Goal: Information Seeking & Learning: Compare options

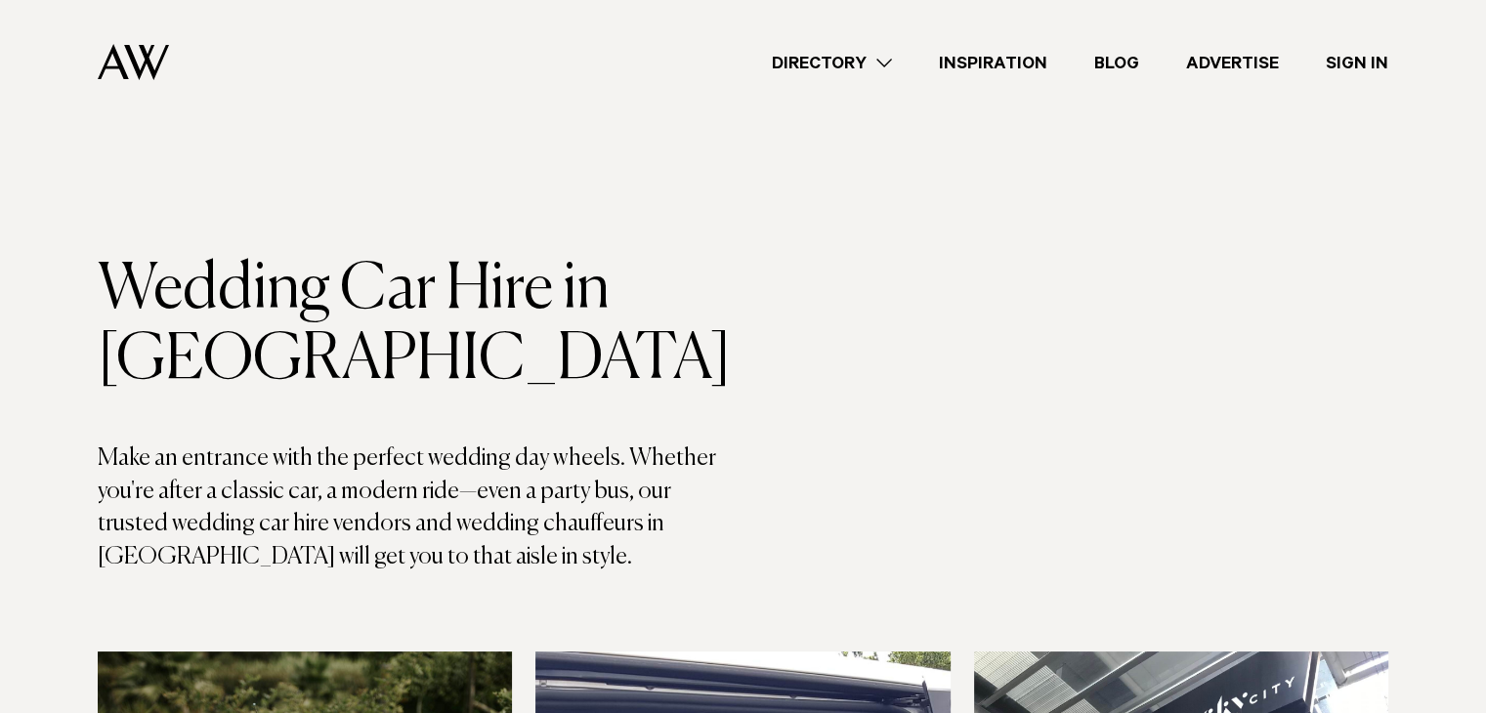
click at [885, 66] on link "Directory" at bounding box center [831, 63] width 167 height 26
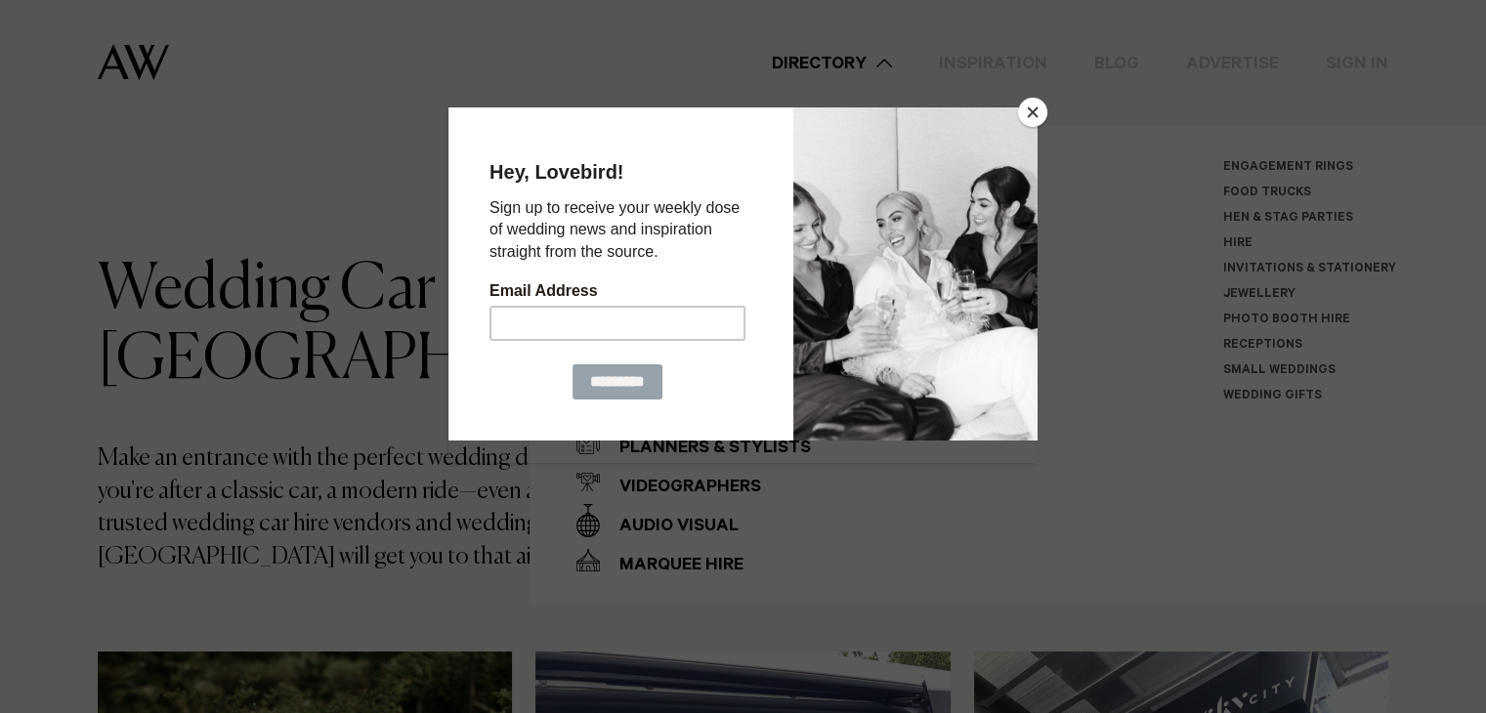
click at [1031, 118] on button "Close" at bounding box center [1032, 112] width 29 height 29
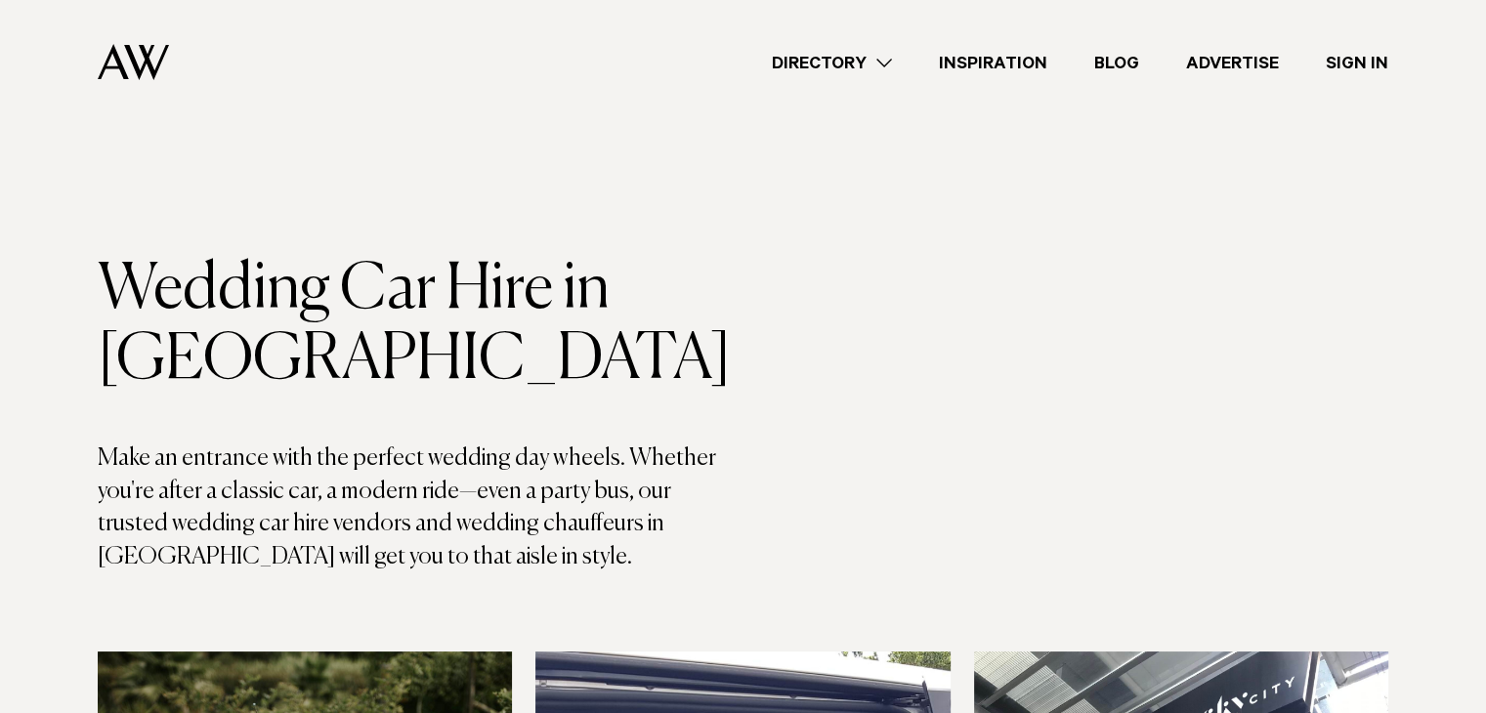
click at [888, 56] on link "Directory" at bounding box center [831, 63] width 167 height 26
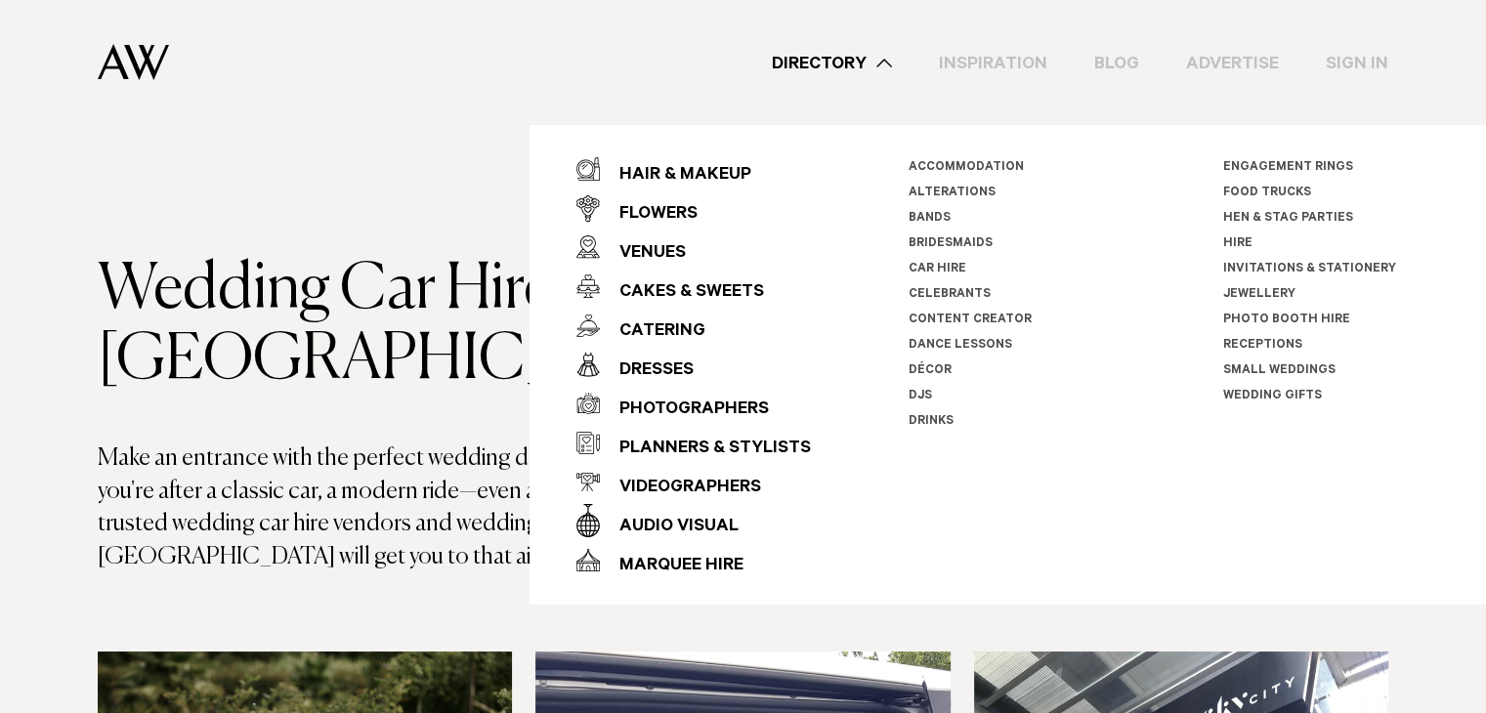
click at [918, 267] on link "Car Hire" at bounding box center [937, 270] width 58 height 14
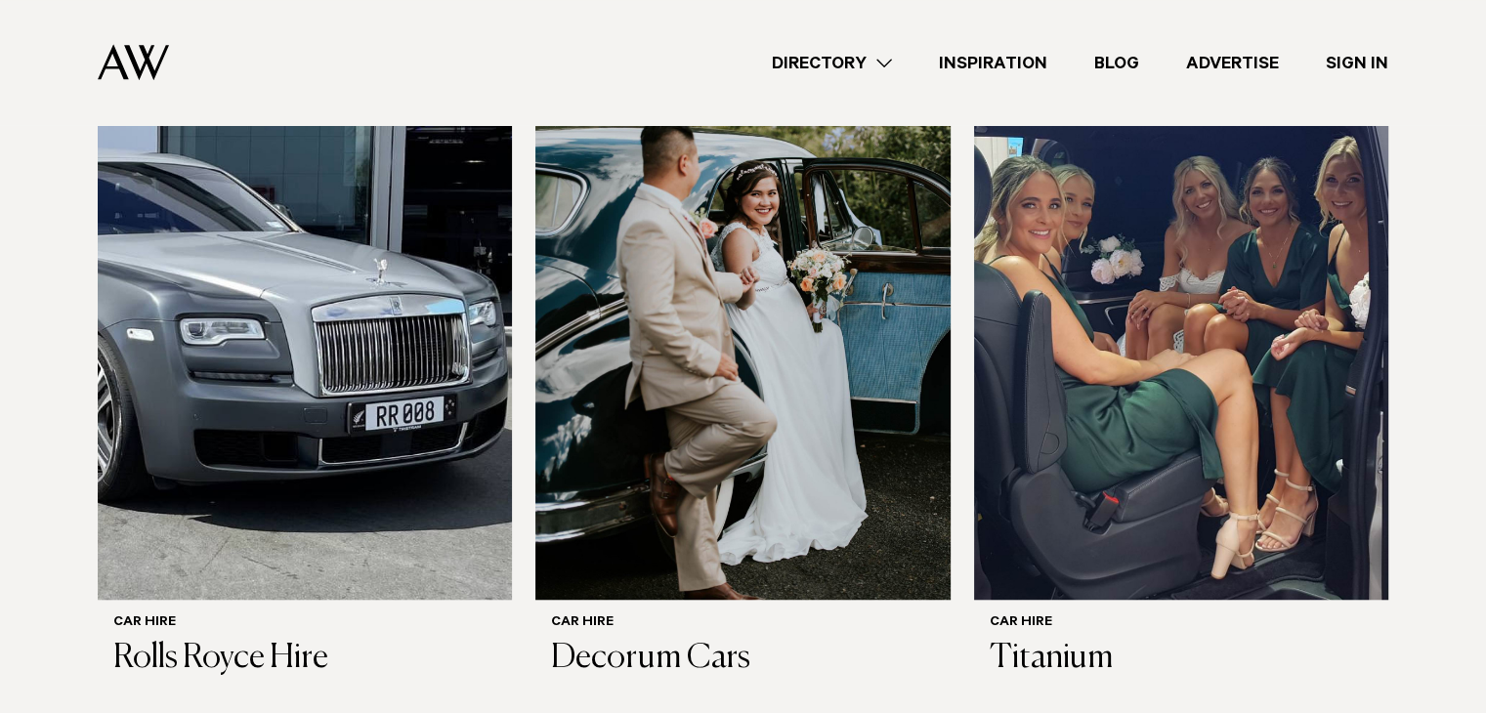
scroll to position [1313, 0]
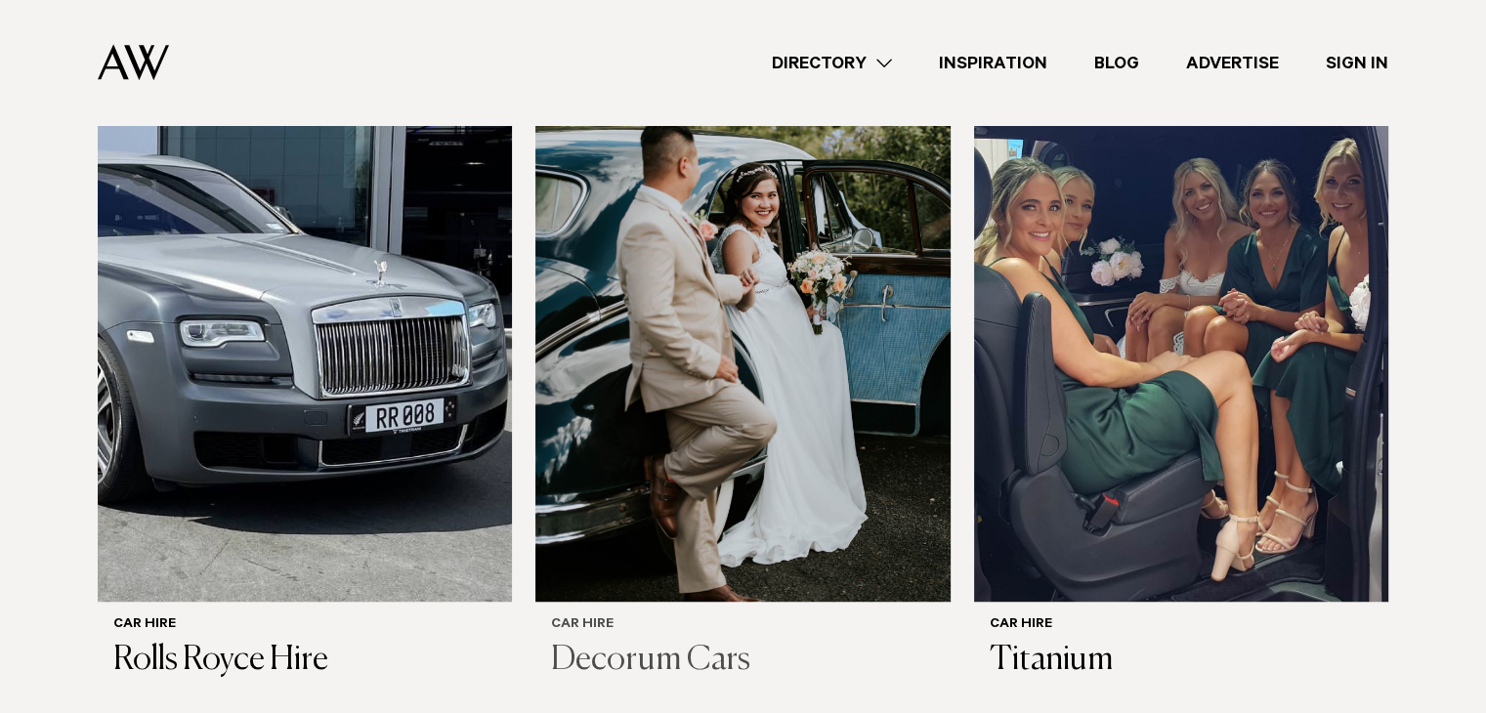
click at [709, 657] on h3 "Decorum Cars" at bounding box center [742, 661] width 383 height 40
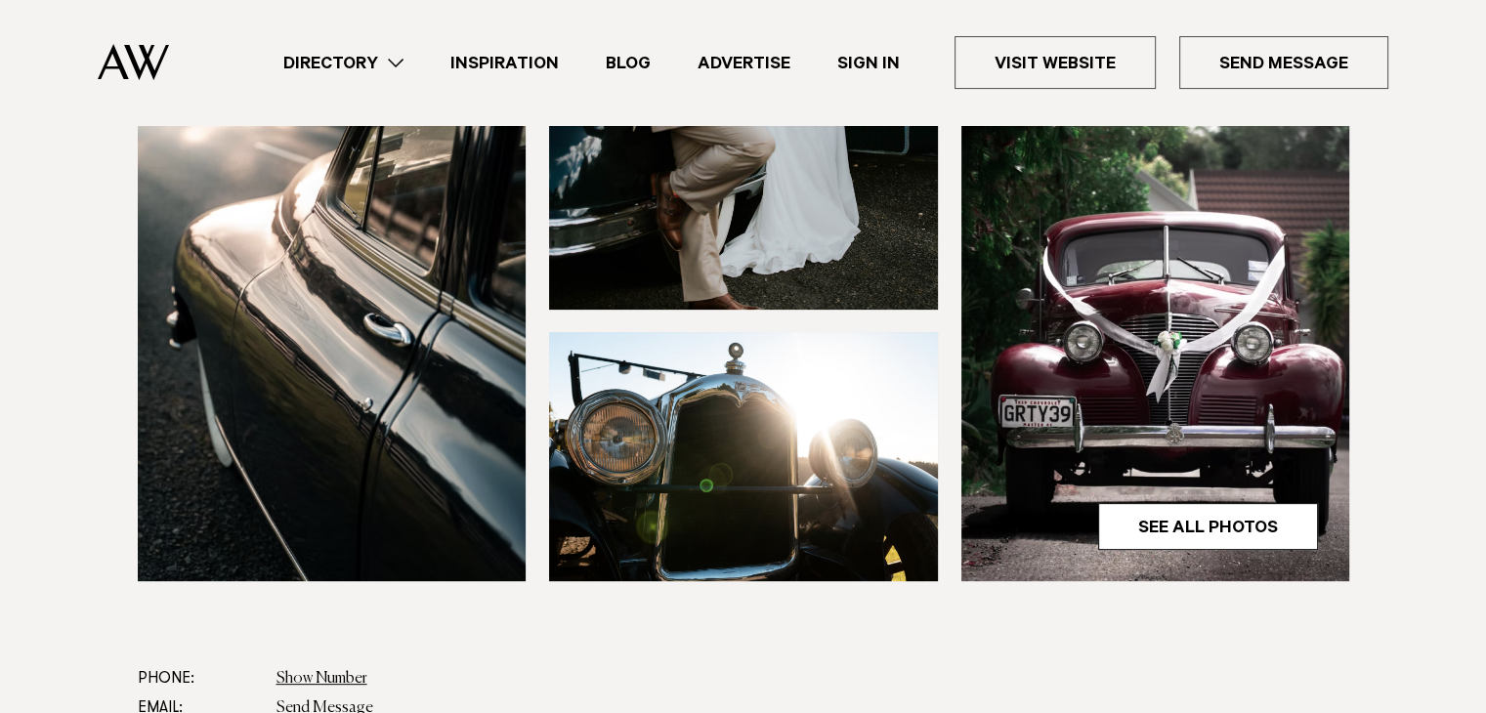
scroll to position [547, 0]
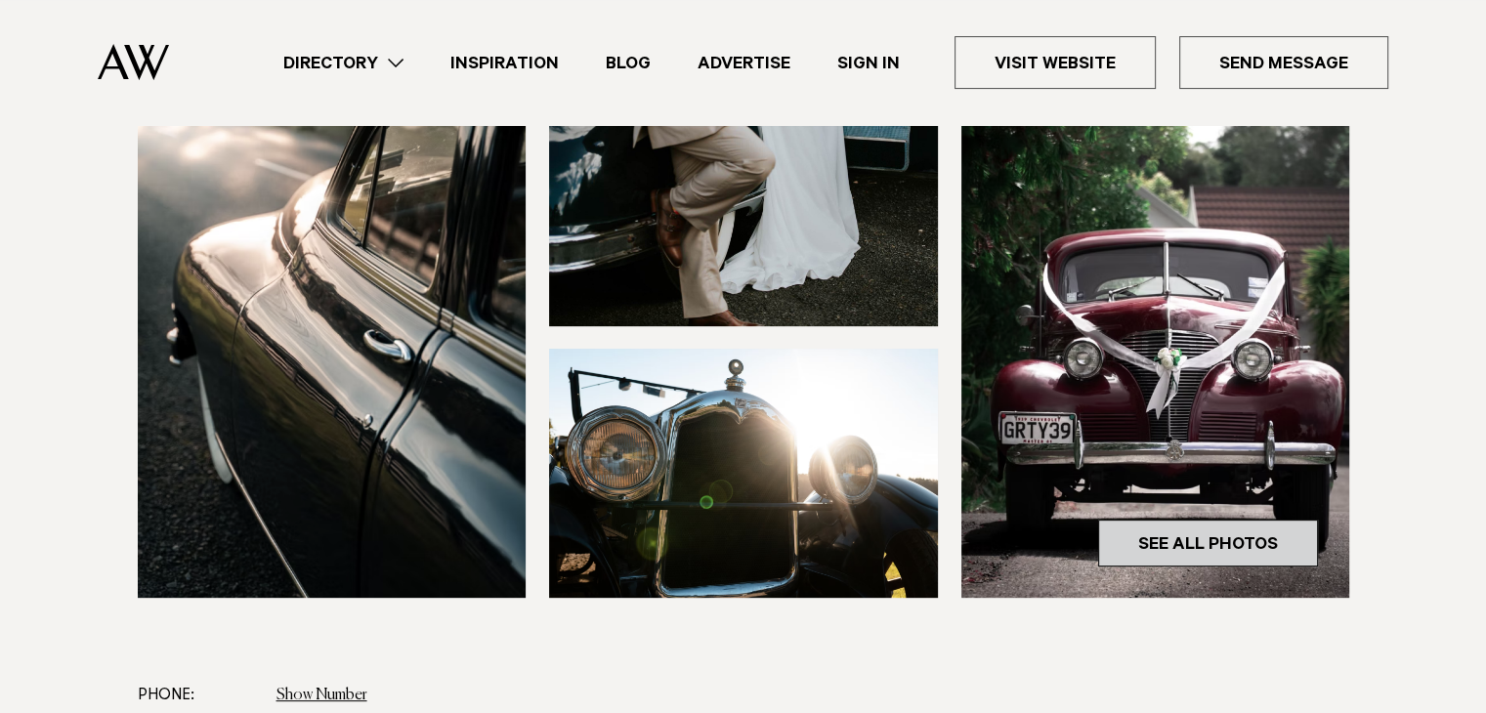
click at [1227, 530] on link "See All Photos" at bounding box center [1208, 543] width 220 height 47
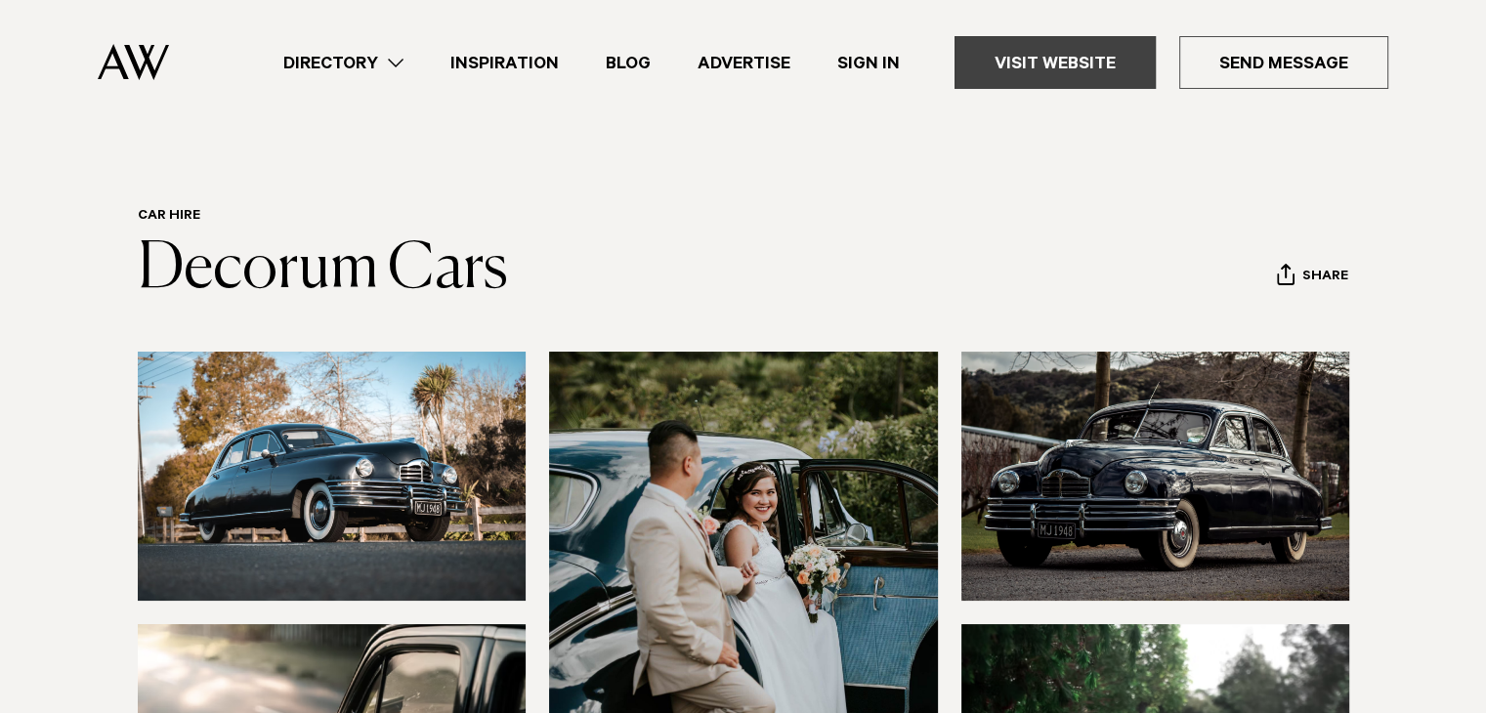
click at [1078, 55] on link "Visit Website" at bounding box center [1054, 62] width 201 height 53
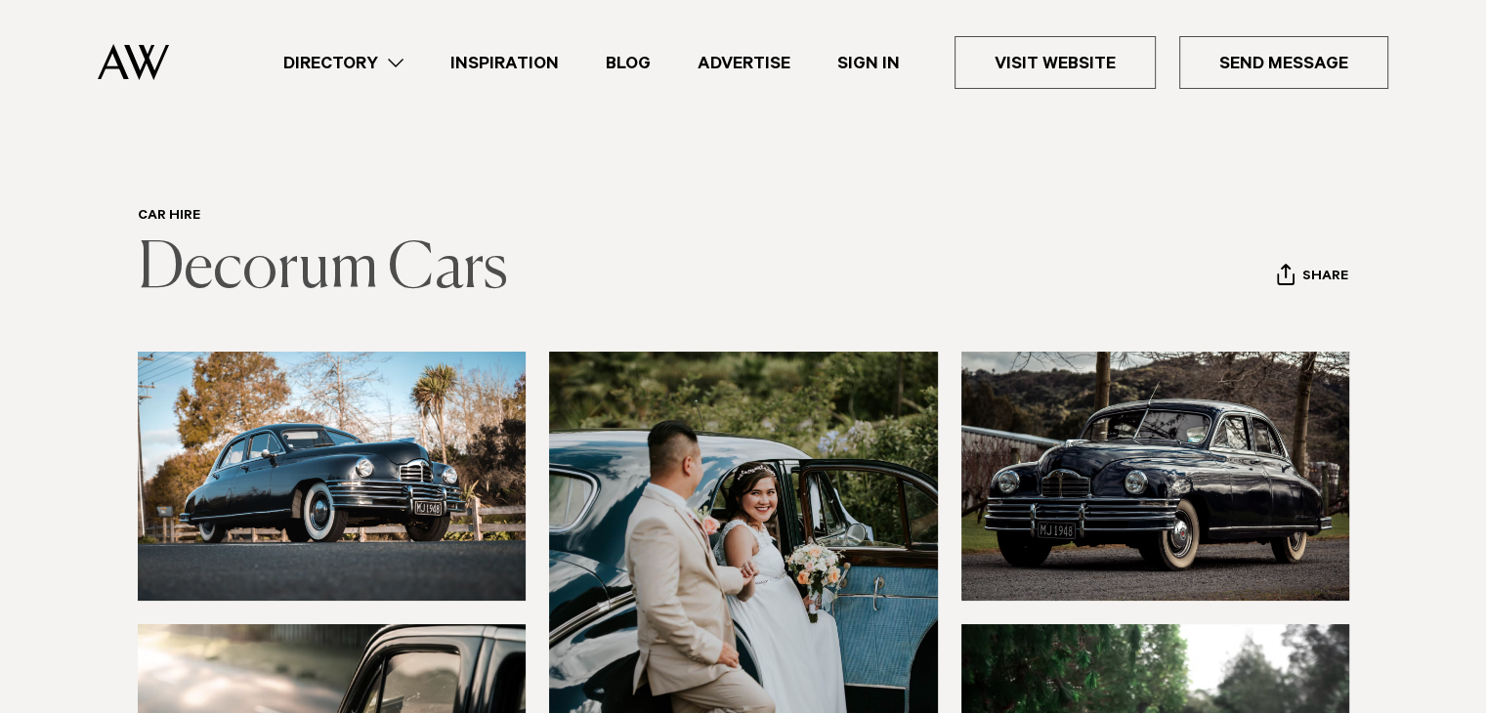
click at [306, 282] on link "Decorum Cars" at bounding box center [323, 269] width 370 height 63
click at [399, 58] on link "Directory" at bounding box center [343, 63] width 167 height 26
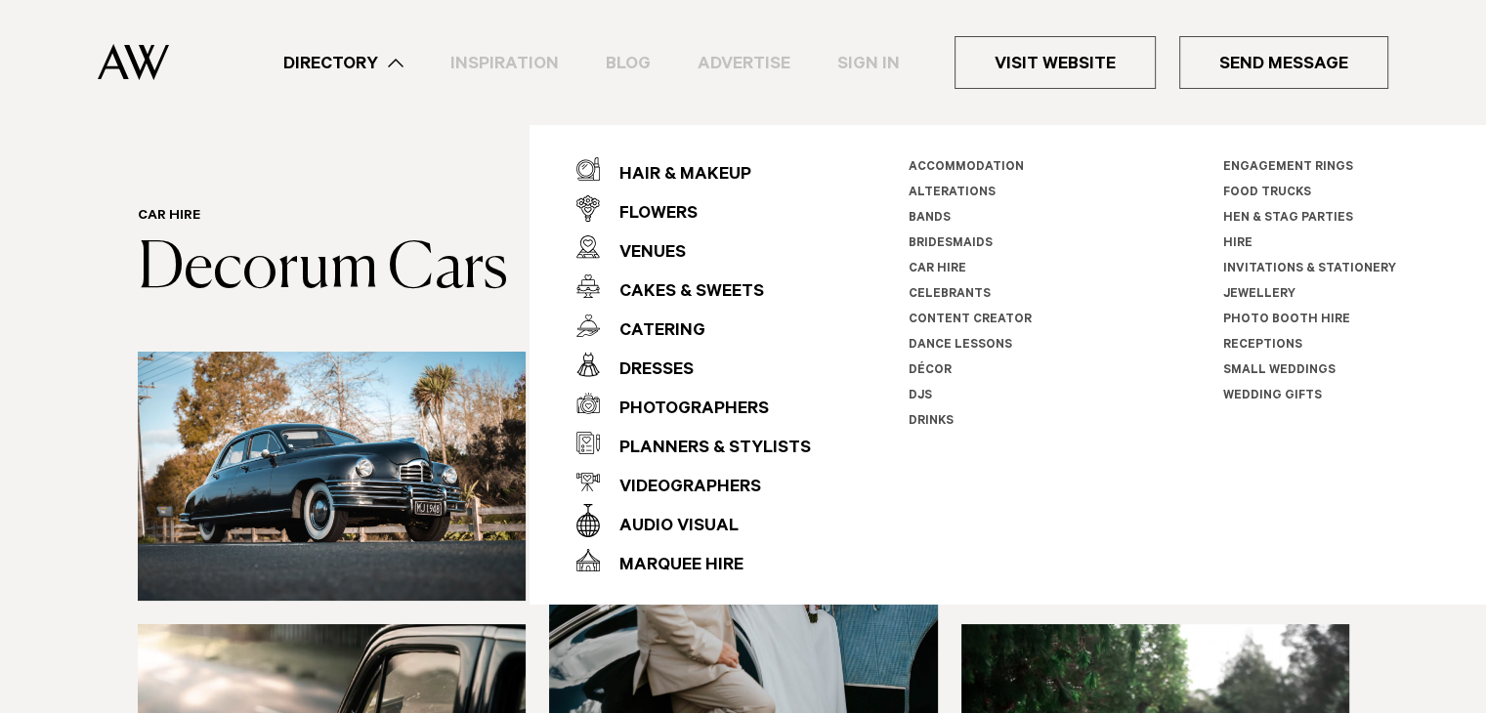
click at [933, 263] on link "Car Hire" at bounding box center [937, 270] width 58 height 14
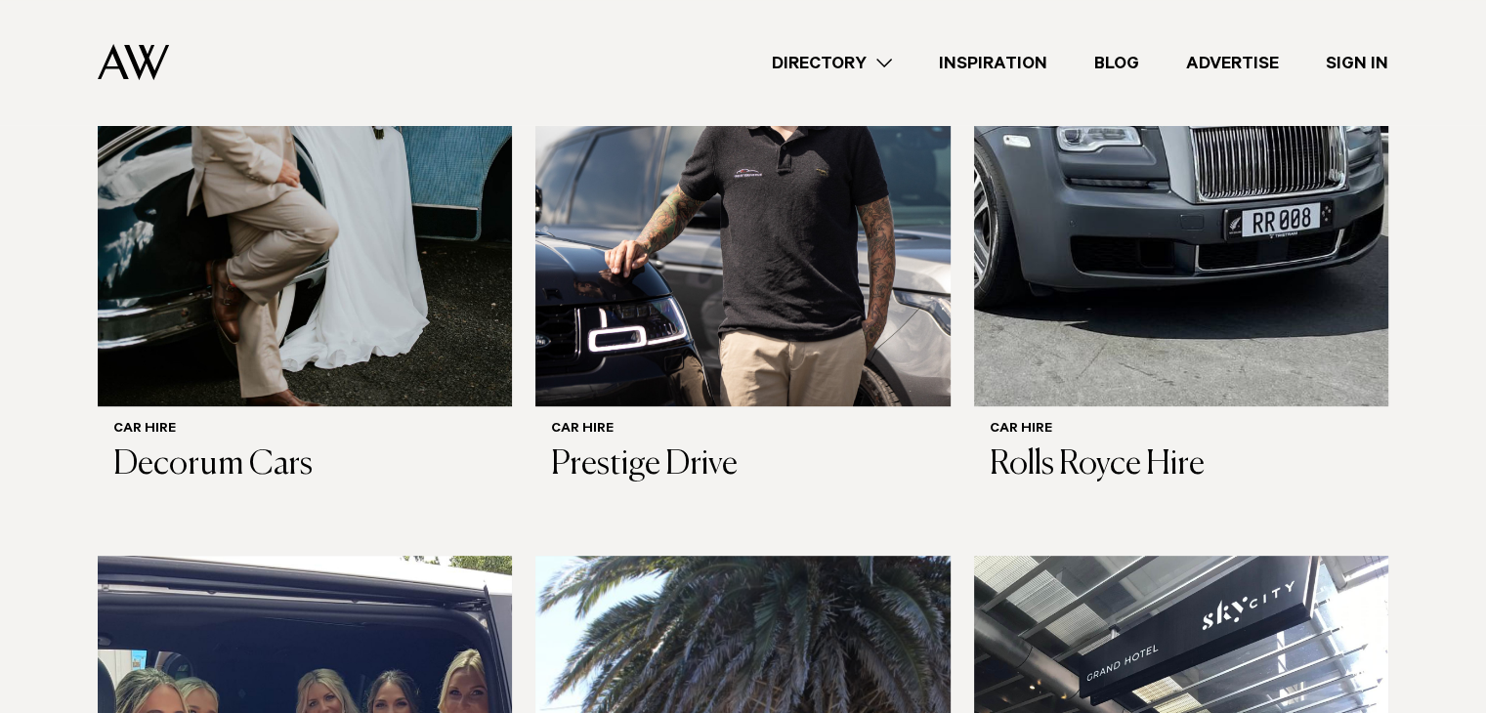
scroll to position [803, 0]
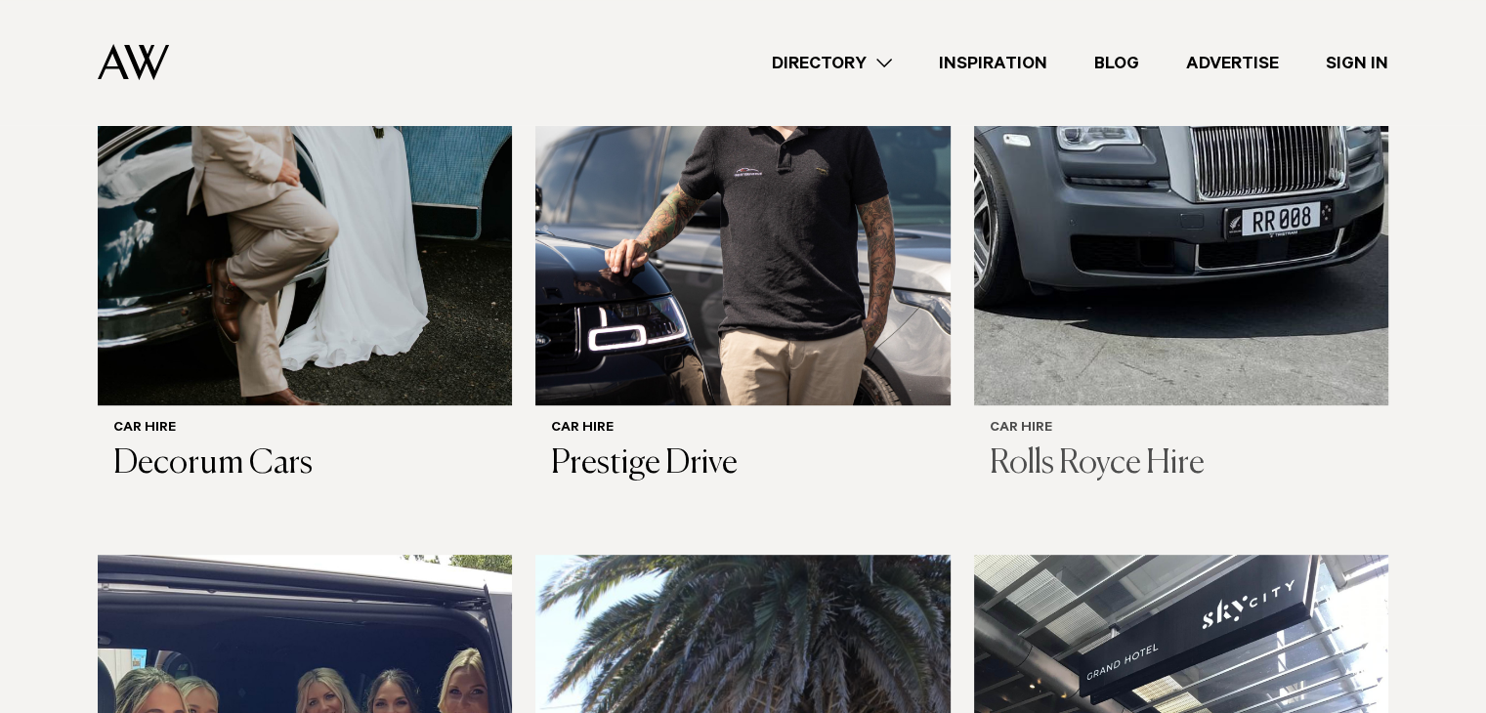
click at [1133, 476] on h3 "Rolls Royce Hire" at bounding box center [1180, 464] width 383 height 40
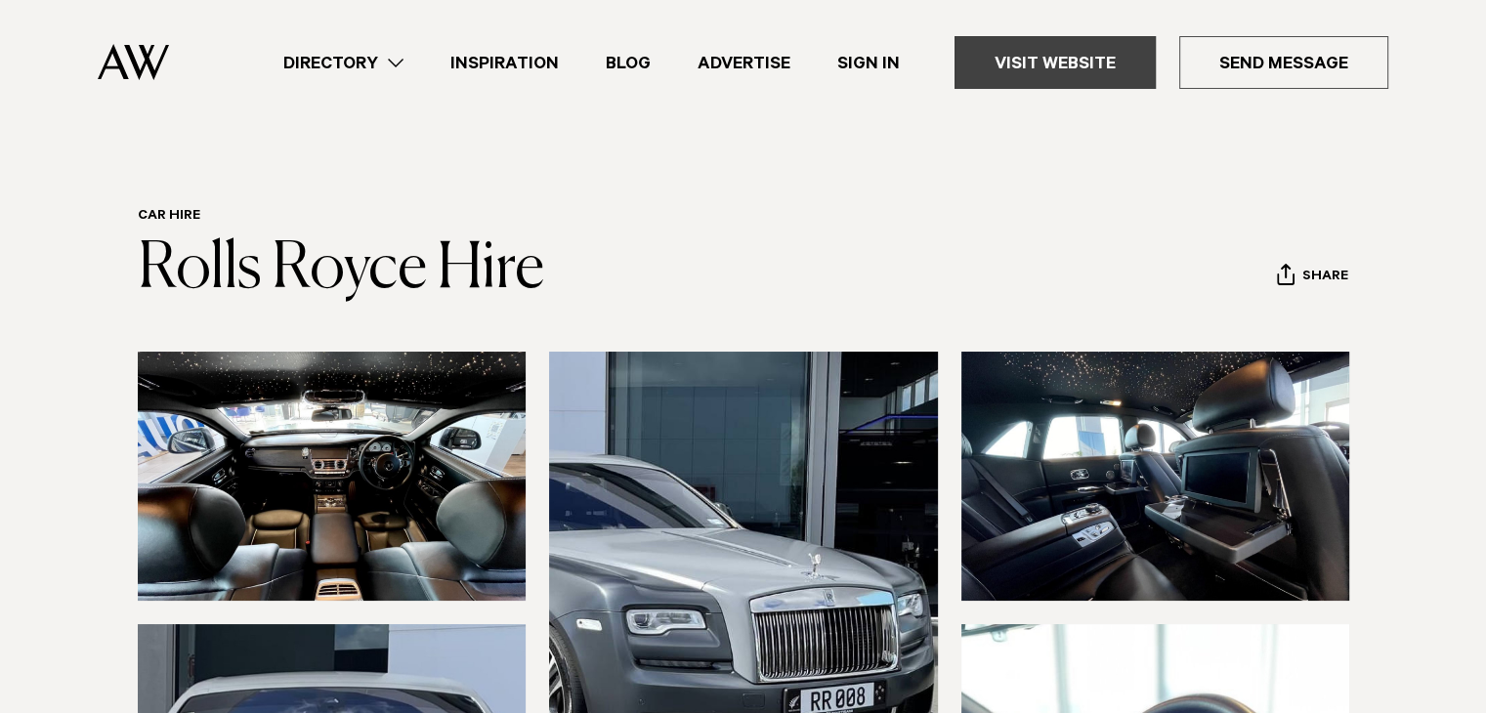
click at [1079, 74] on link "Visit Website" at bounding box center [1054, 62] width 201 height 53
